Goal: Check status: Check status

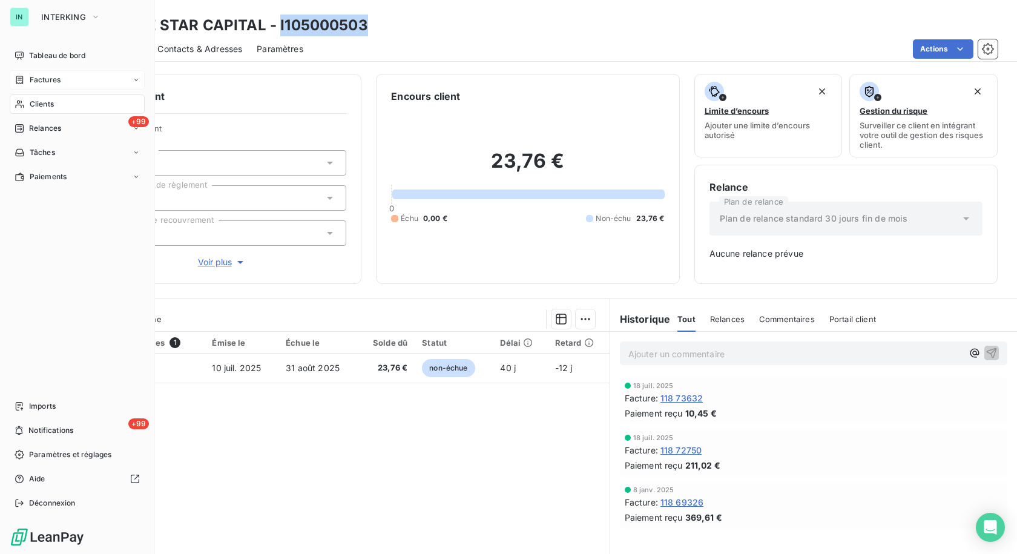
click at [33, 79] on span "Factures" at bounding box center [45, 79] width 31 height 11
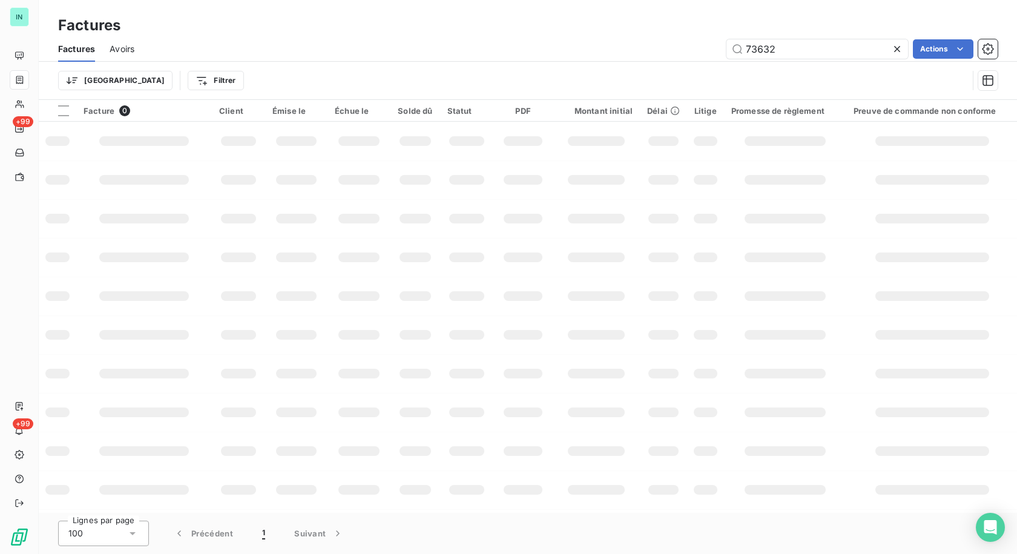
drag, startPoint x: 777, startPoint y: 47, endPoint x: 677, endPoint y: 56, distance: 100.2
click at [677, 56] on div "73632 Actions" at bounding box center [573, 48] width 848 height 19
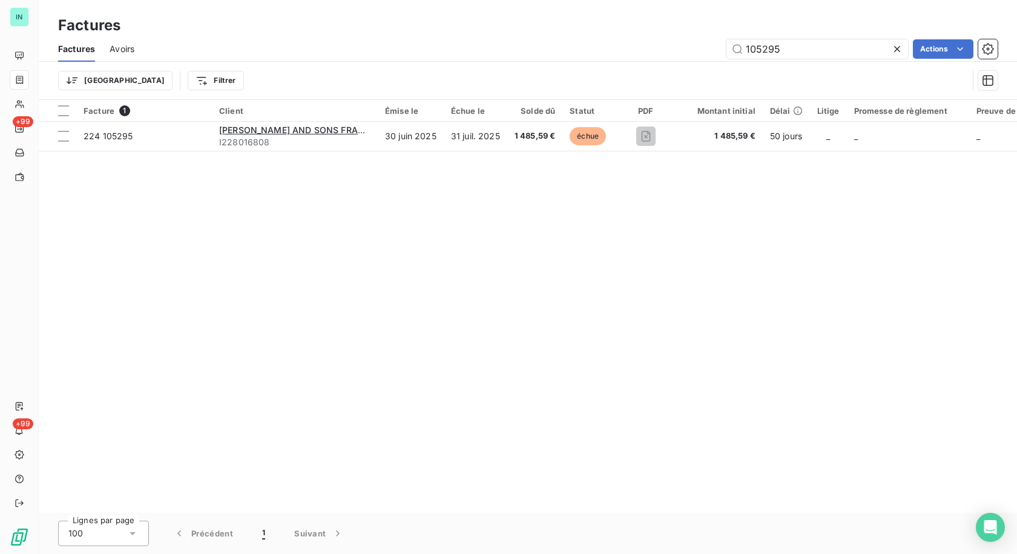
type input "105295"
drag, startPoint x: 896, startPoint y: 50, endPoint x: 775, endPoint y: 39, distance: 121.5
click at [896, 50] on icon at bounding box center [897, 49] width 12 height 12
click at [763, 38] on div "Factures Avoirs Actions" at bounding box center [528, 48] width 978 height 25
click at [764, 47] on input "text" at bounding box center [817, 48] width 182 height 19
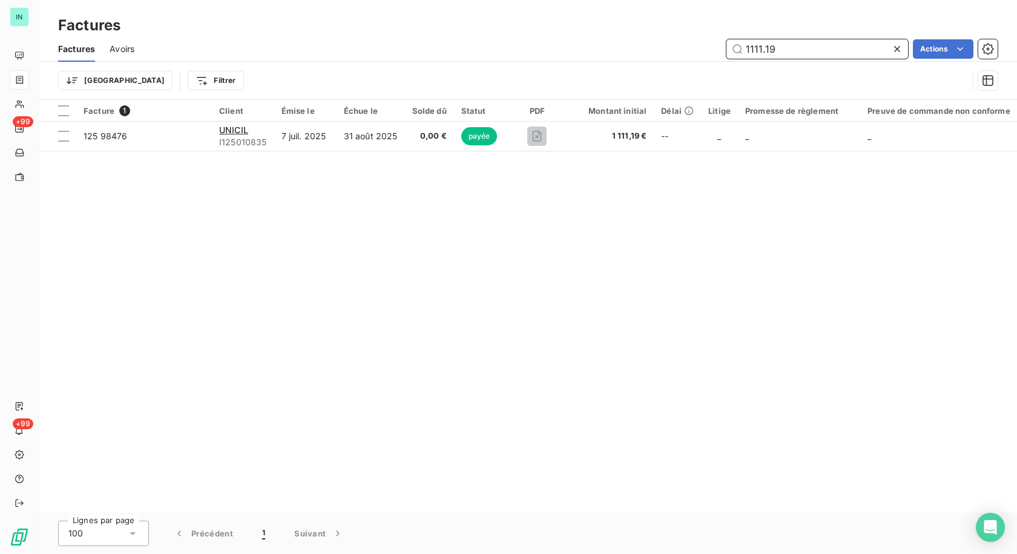
type input "1111.19"
drag, startPoint x: 817, startPoint y: 53, endPoint x: 613, endPoint y: 57, distance: 204.0
click at [615, 57] on div "1111.19 Actions" at bounding box center [573, 48] width 848 height 19
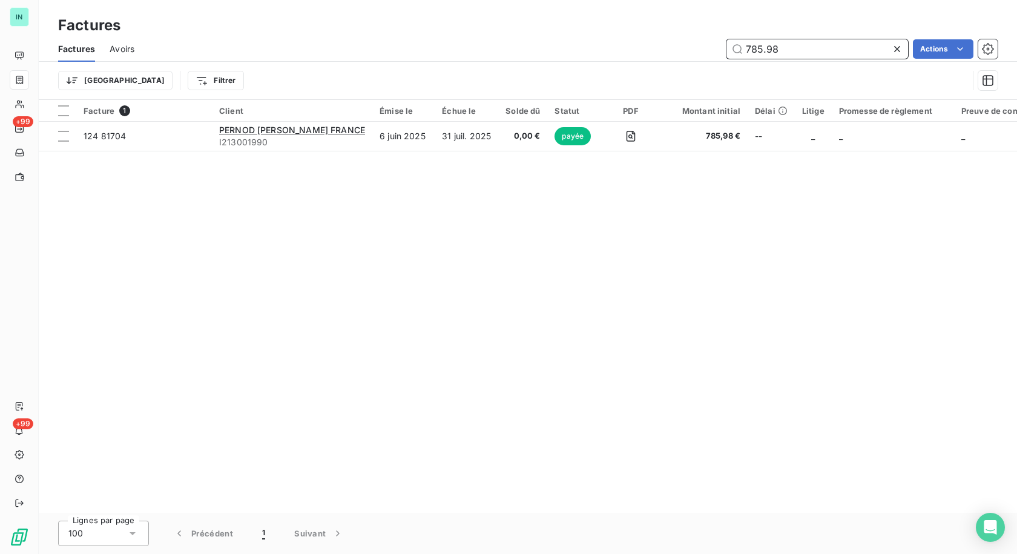
drag, startPoint x: 790, startPoint y: 47, endPoint x: 651, endPoint y: 45, distance: 138.6
click at [651, 45] on div "785.98 Actions" at bounding box center [573, 48] width 848 height 19
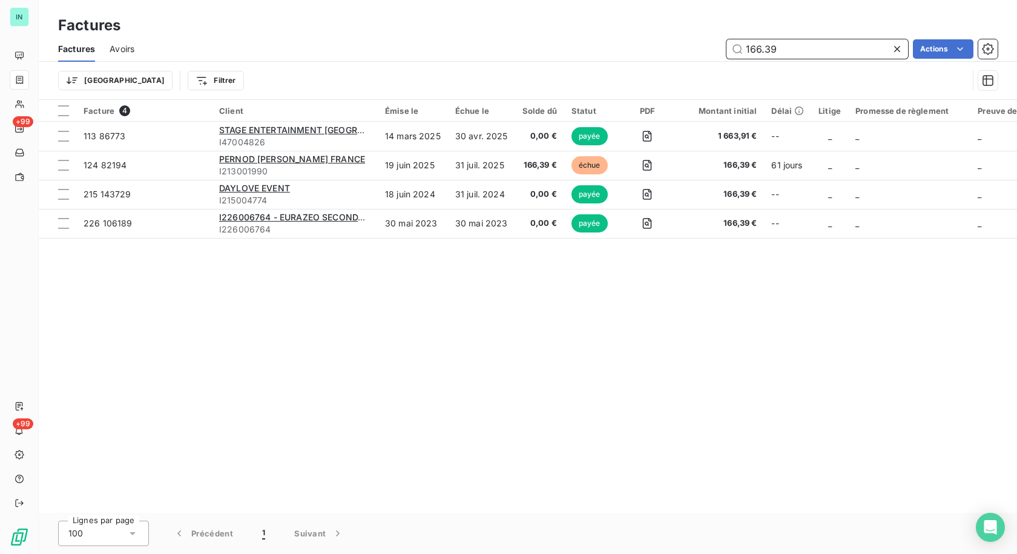
type input "166.39"
drag, startPoint x: 908, startPoint y: 43, endPoint x: 891, endPoint y: 47, distance: 16.9
click at [907, 44] on div "166.39 Actions" at bounding box center [573, 48] width 848 height 19
click at [897, 47] on icon at bounding box center [897, 49] width 12 height 12
